Goal: Task Accomplishment & Management: Use online tool/utility

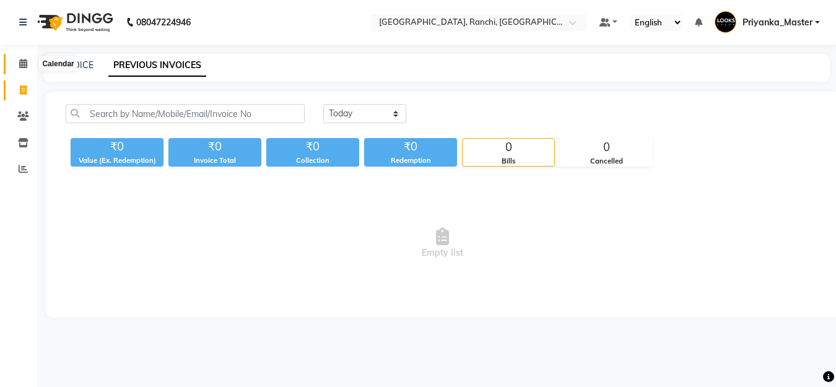
click at [24, 65] on icon at bounding box center [23, 63] width 8 height 9
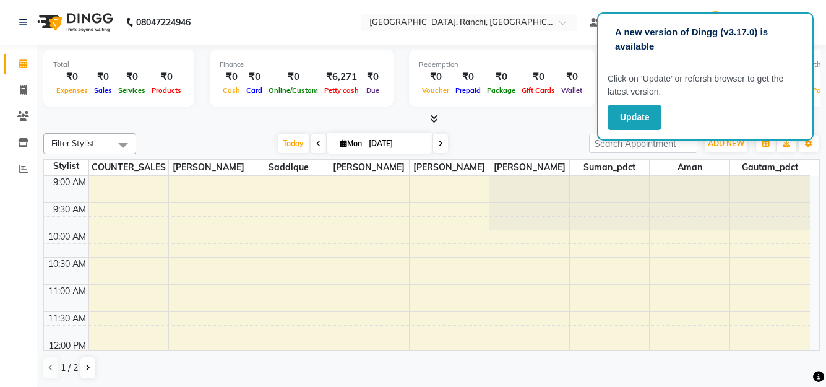
click at [539, 129] on div "Filter Stylist Select All [PERSON_NAME] COUNTER_SALES Gautam_pdct [PERSON_NAME]…" at bounding box center [431, 256] width 777 height 256
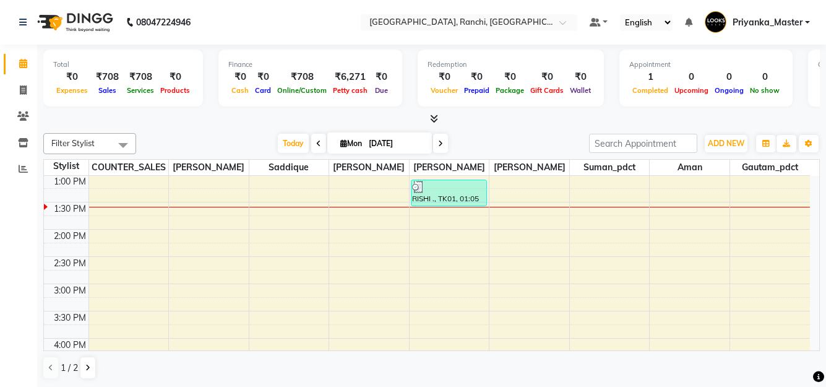
click at [435, 119] on icon at bounding box center [434, 118] width 8 height 9
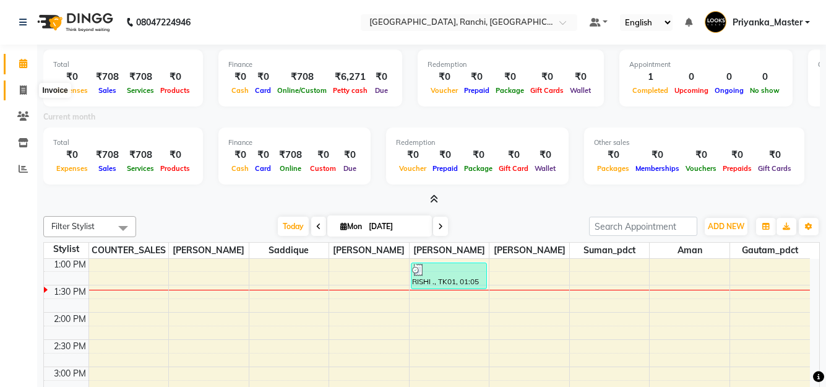
click at [22, 88] on icon at bounding box center [23, 89] width 7 height 9
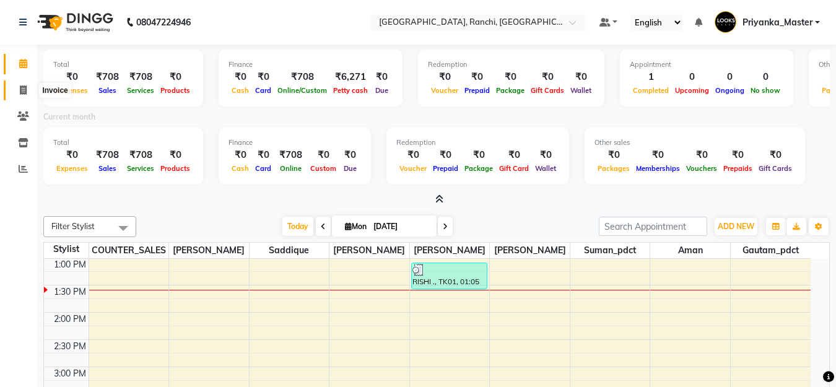
select select "6463"
select select "service"
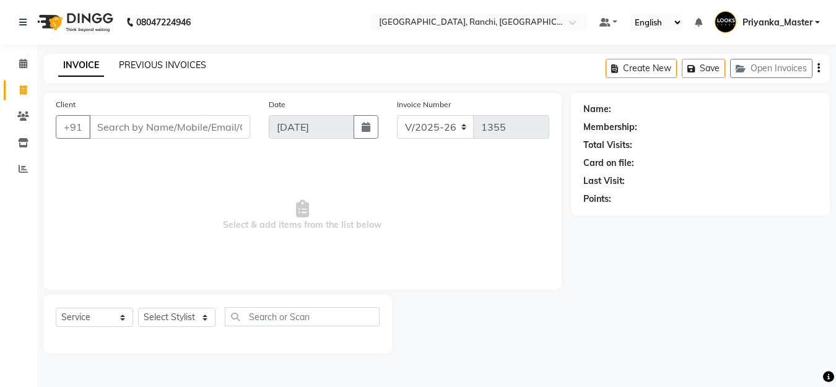
click at [152, 60] on link "PREVIOUS INVOICES" at bounding box center [162, 64] width 87 height 11
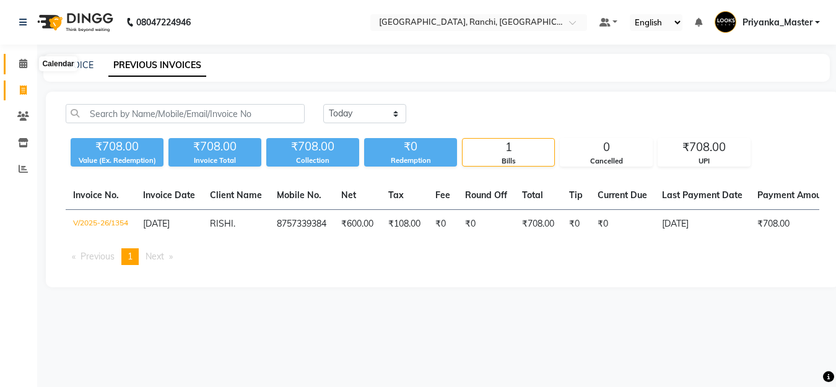
click at [23, 67] on icon at bounding box center [23, 63] width 8 height 9
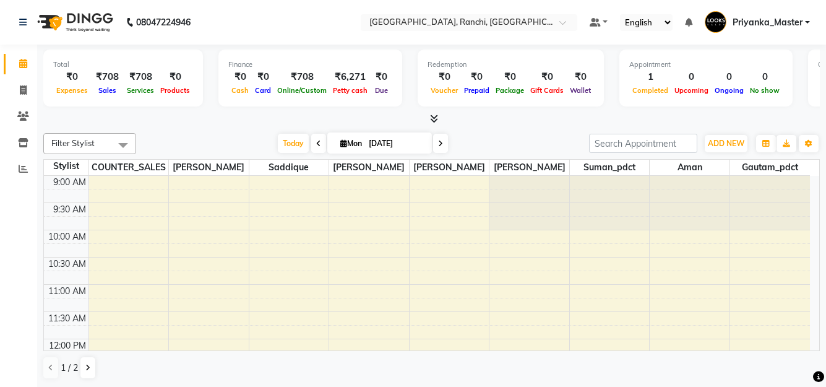
click at [543, 125] on div at bounding box center [431, 119] width 777 height 13
